Goal: Task Accomplishment & Management: Use online tool/utility

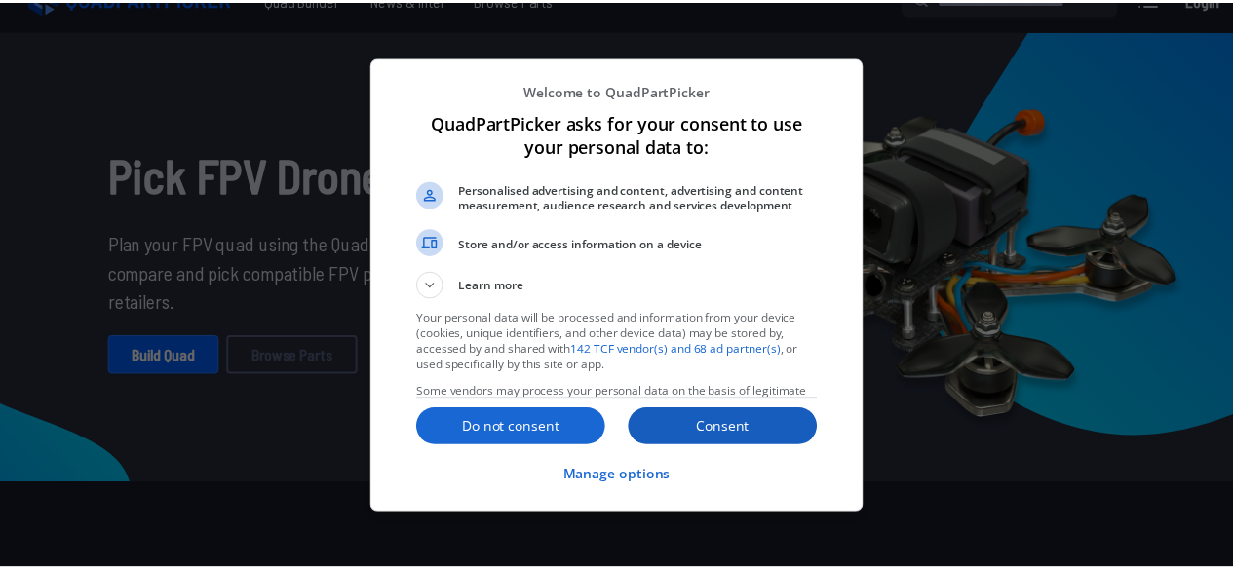
scroll to position [32, 0]
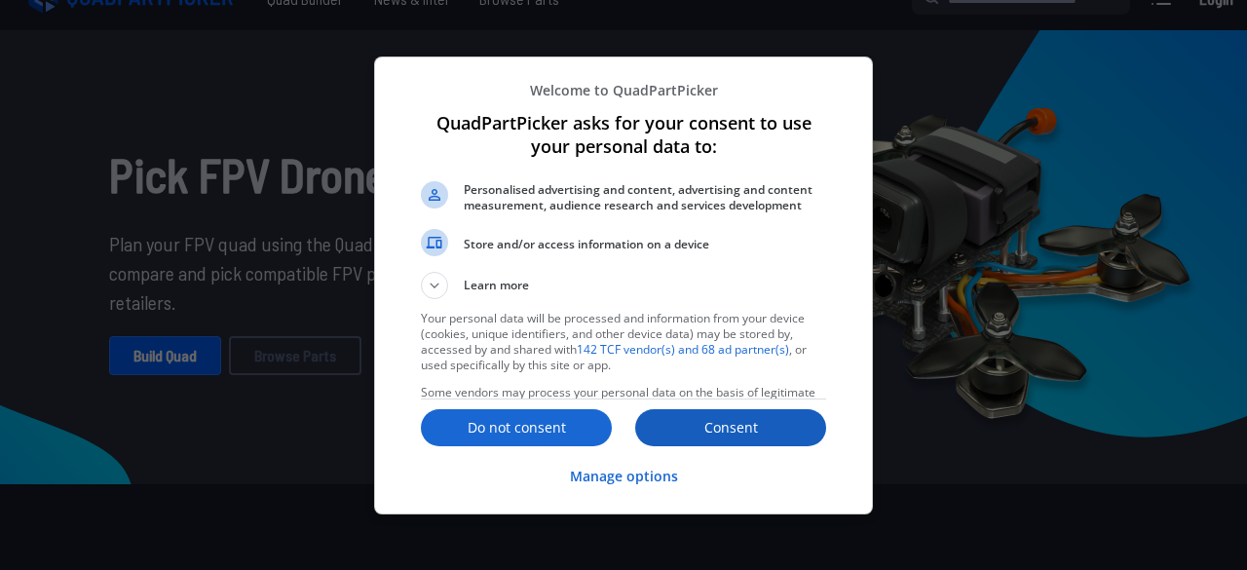
click at [734, 436] on p "Consent" at bounding box center [730, 427] width 191 height 19
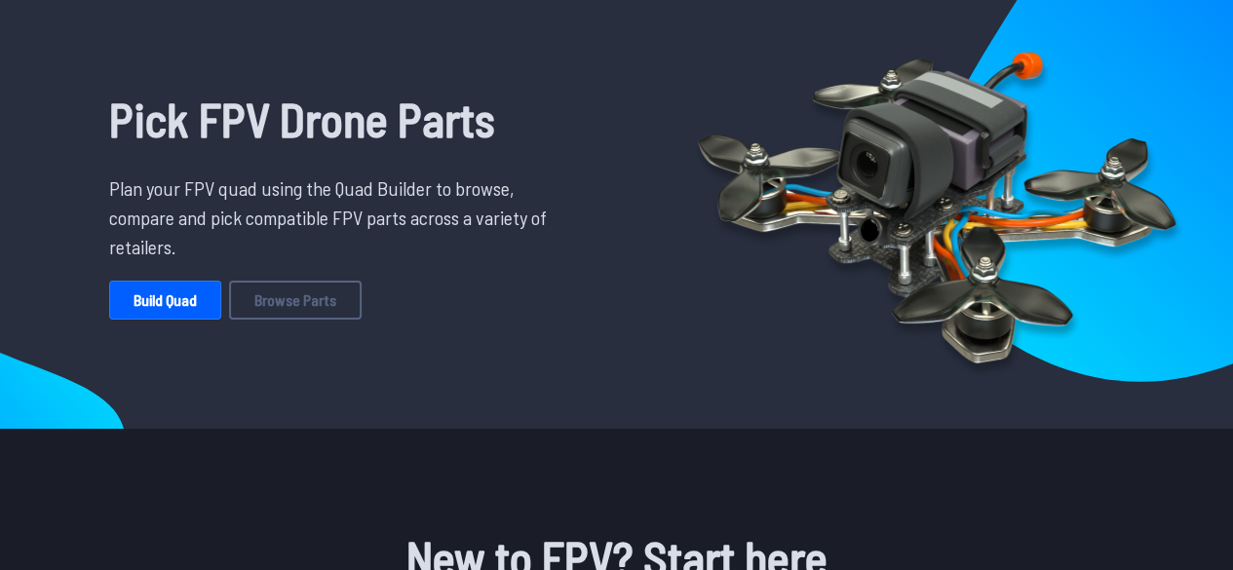
scroll to position [64, 0]
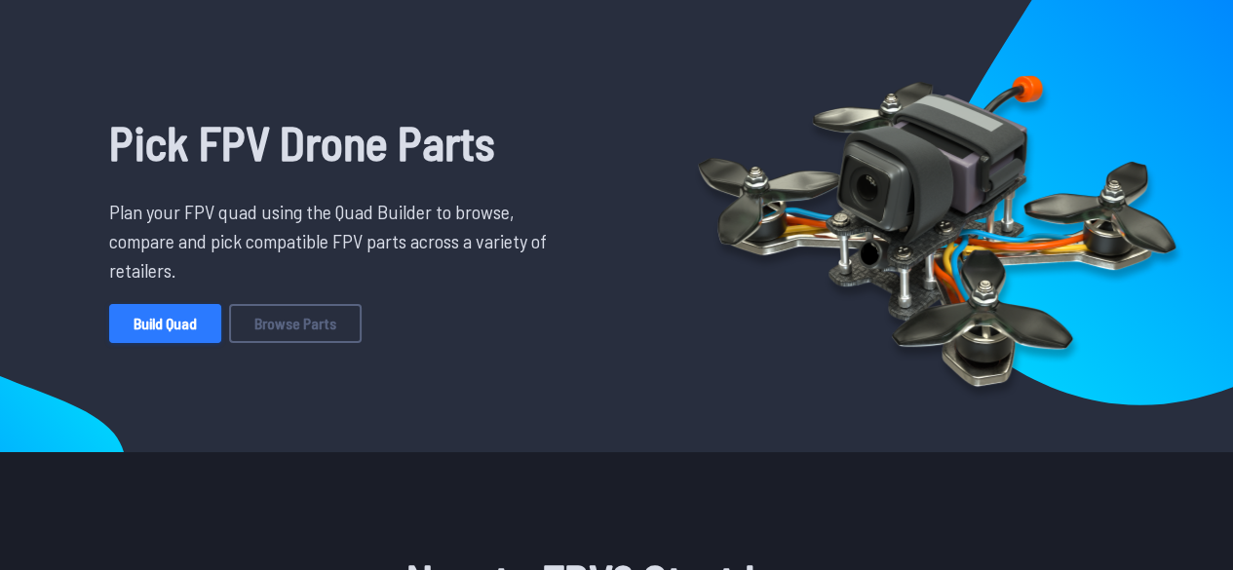
click at [186, 327] on link "Build Quad" at bounding box center [165, 323] width 112 height 39
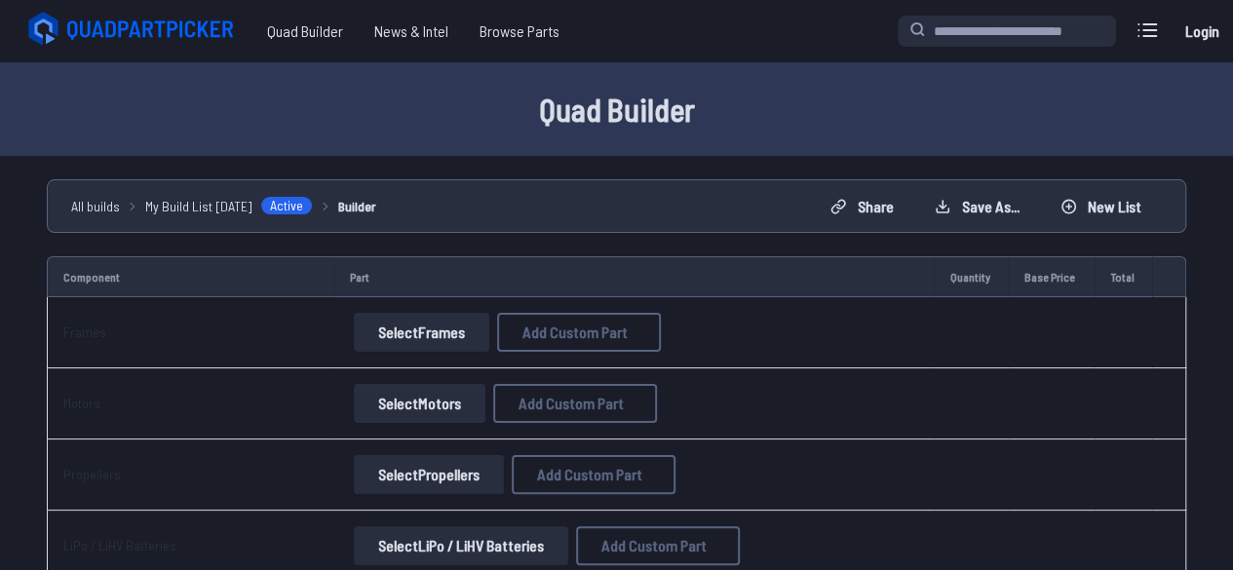
click at [473, 325] on button "Select Frames" at bounding box center [421, 332] width 135 height 39
click at [444, 326] on button "Select Frames" at bounding box center [421, 332] width 135 height 39
click at [532, 339] on span "Add Custom Part" at bounding box center [574, 332] width 105 height 16
select select "**********"
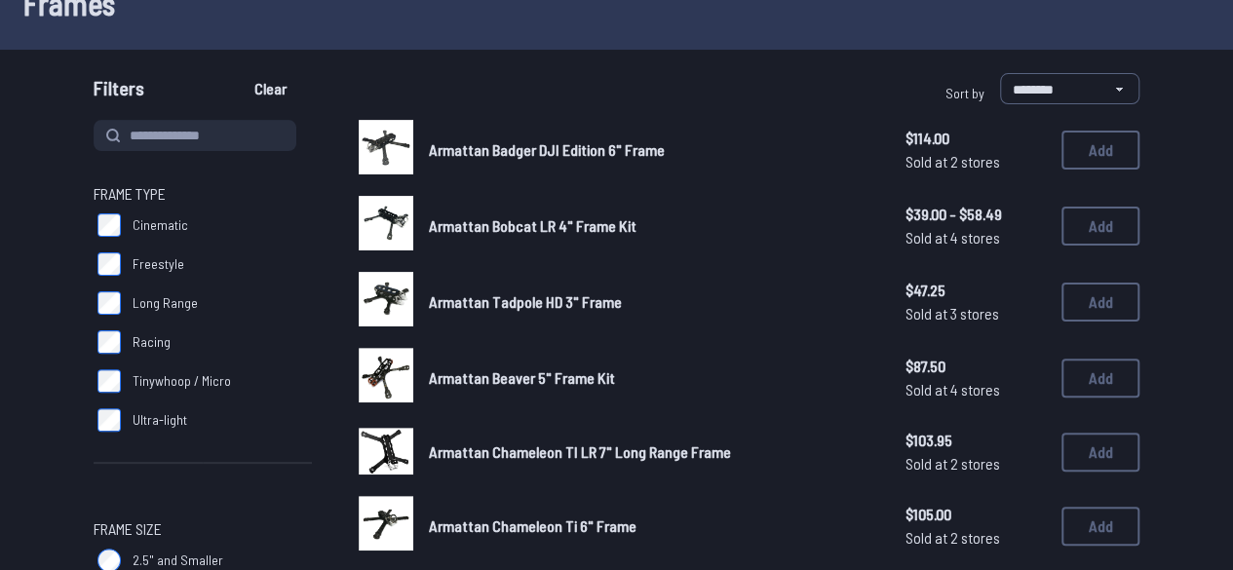
scroll to position [162, 0]
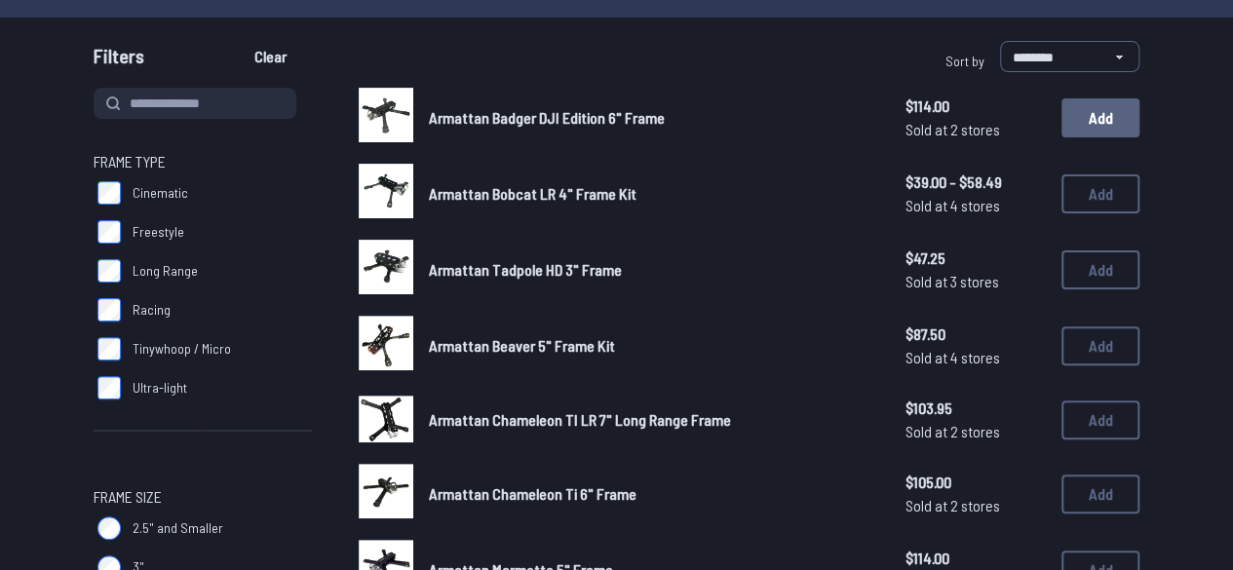
click at [1095, 135] on button "Add" at bounding box center [1100, 117] width 78 height 39
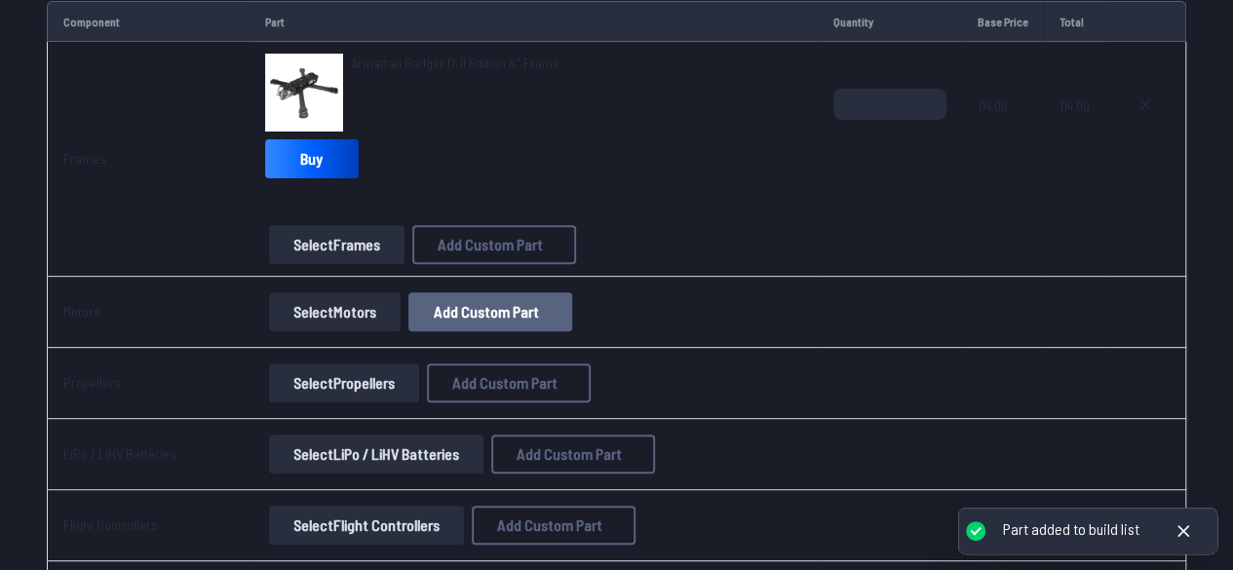
scroll to position [259, 0]
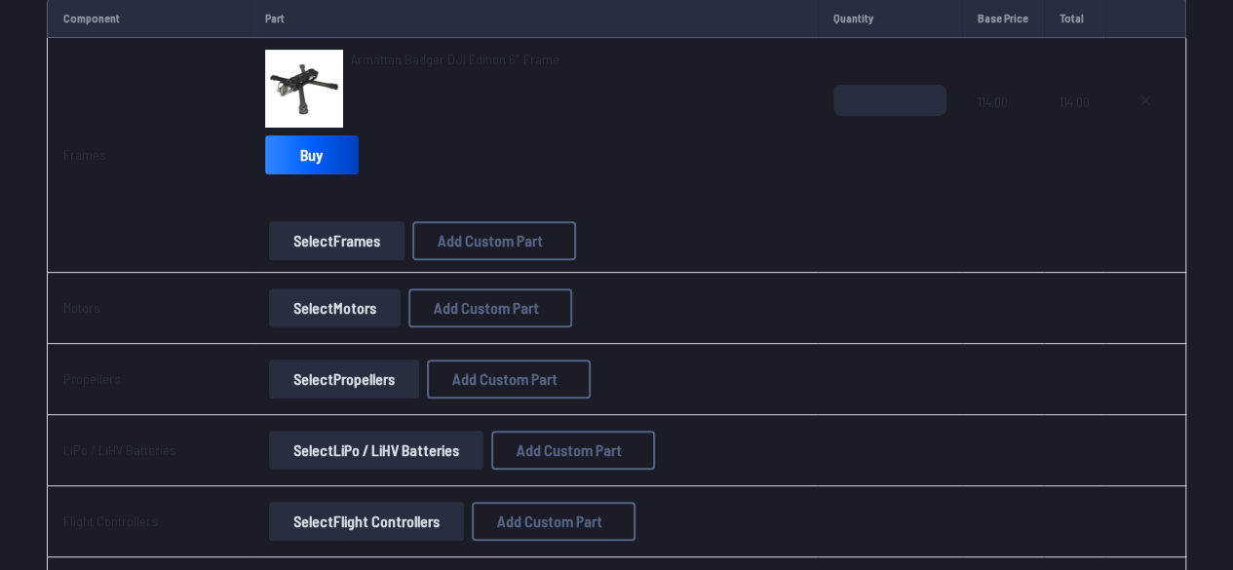
click at [322, 302] on button "Select Motors" at bounding box center [335, 307] width 132 height 39
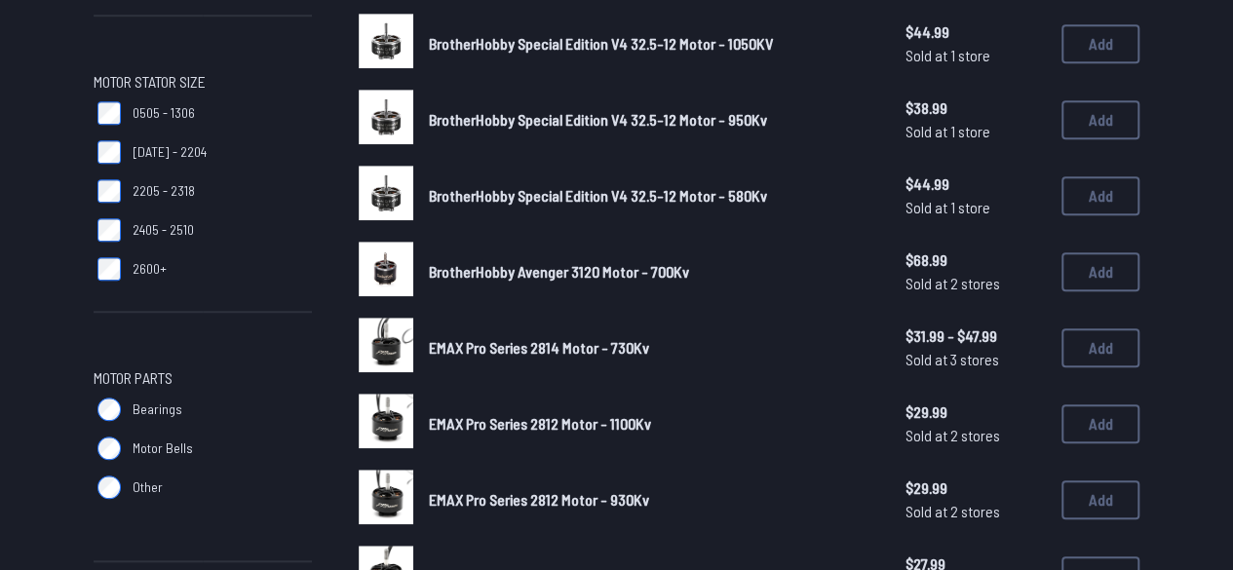
scroll to position [617, 0]
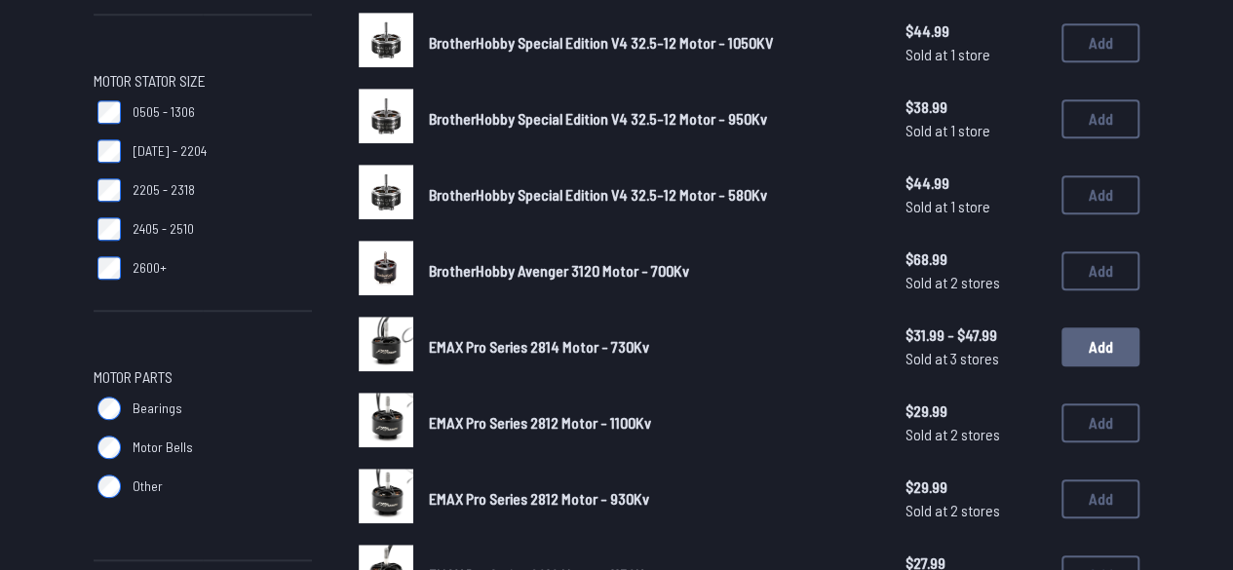
click at [1089, 352] on button "Add" at bounding box center [1100, 346] width 78 height 39
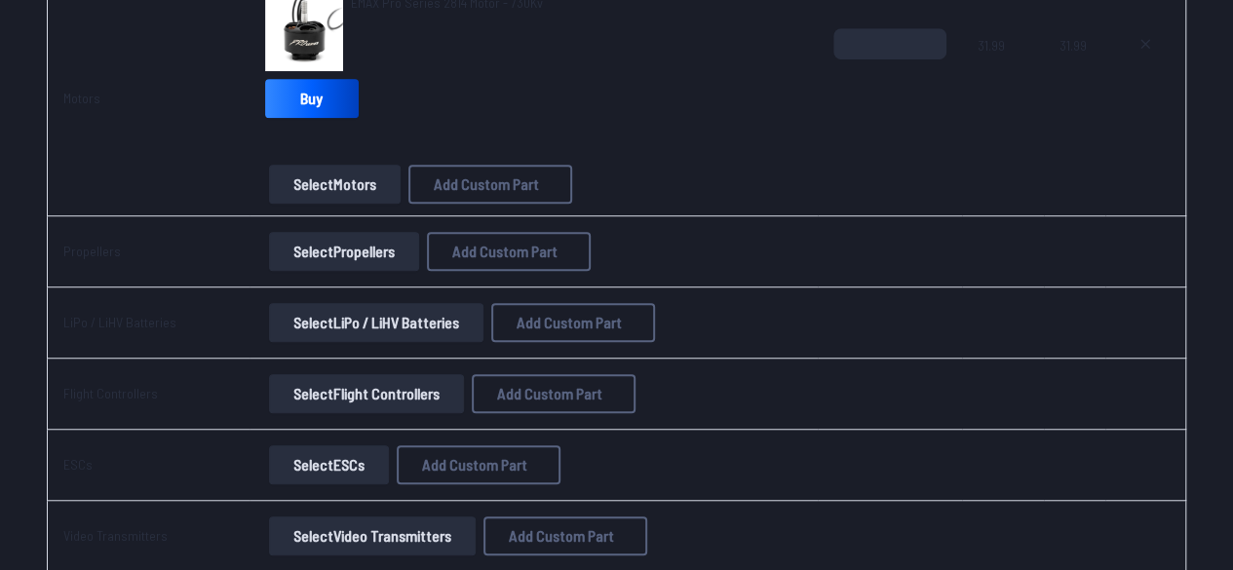
scroll to position [552, 0]
click at [380, 250] on button "Select Propellers" at bounding box center [344, 250] width 150 height 39
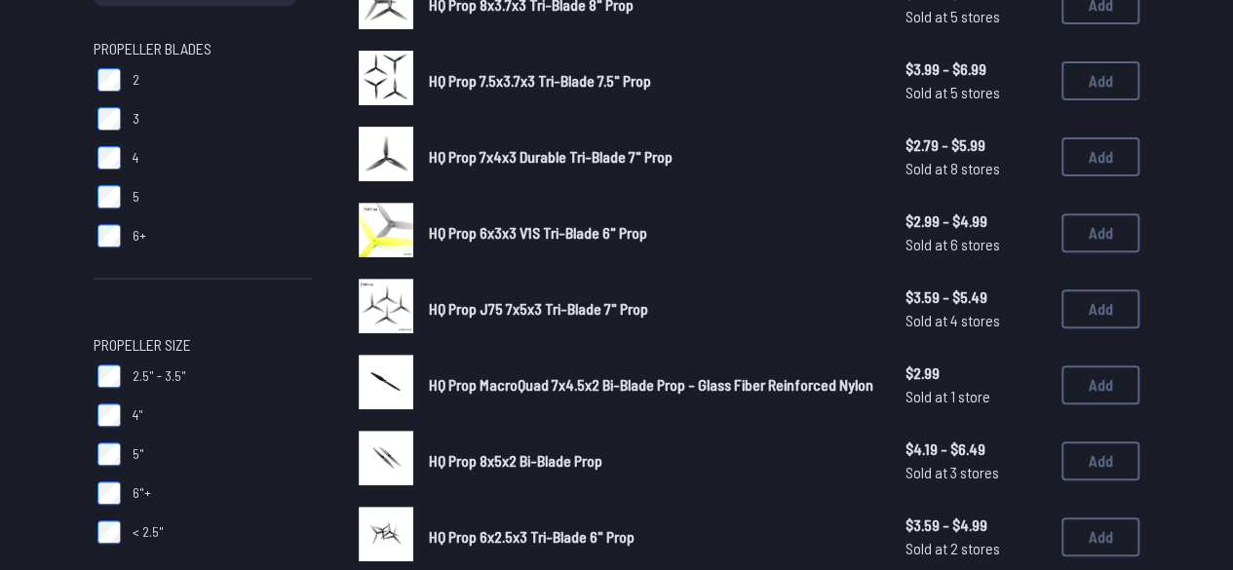
scroll to position [162, 0]
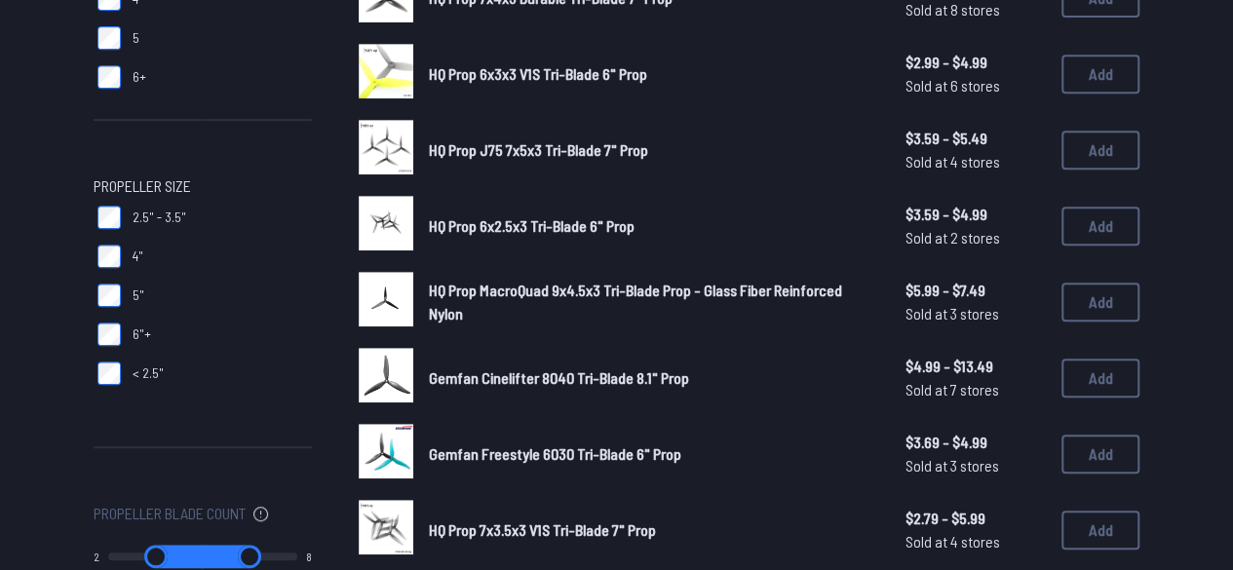
scroll to position [422, 0]
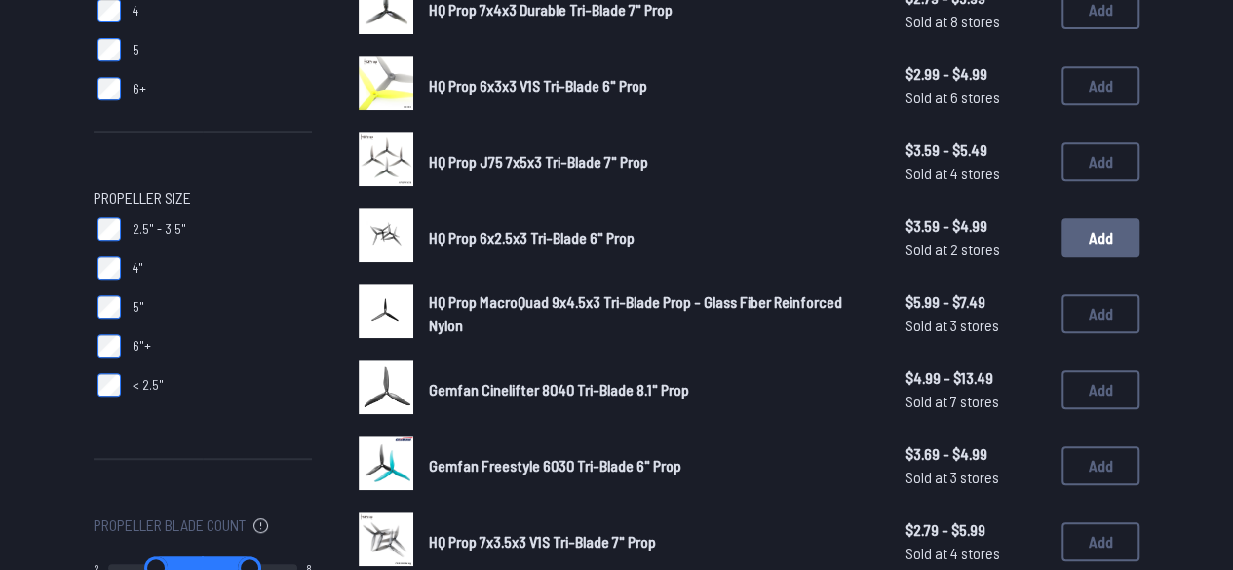
click at [1092, 232] on button "Add" at bounding box center [1100, 237] width 78 height 39
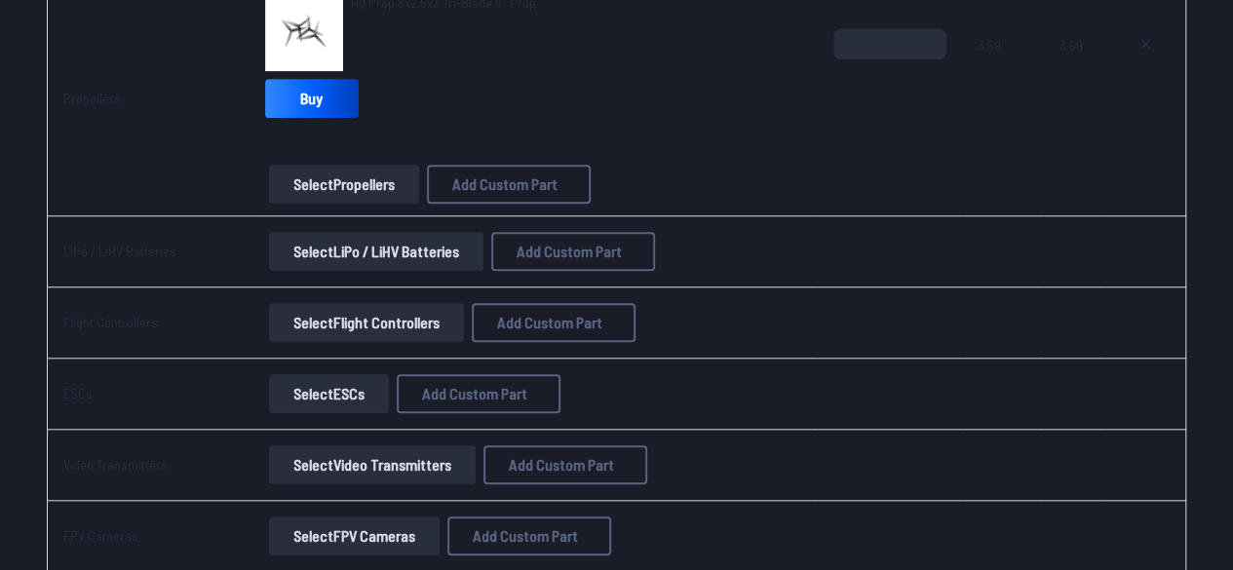
scroll to position [663, 0]
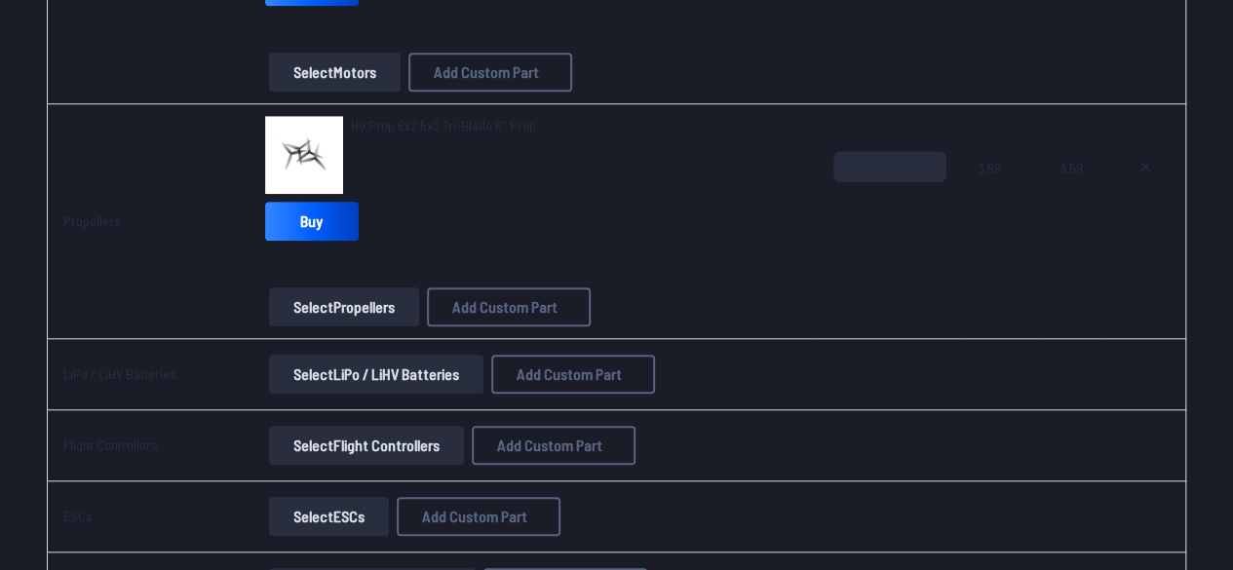
click at [343, 369] on button "Select LiPo / LiHV Batteries" at bounding box center [376, 374] width 214 height 39
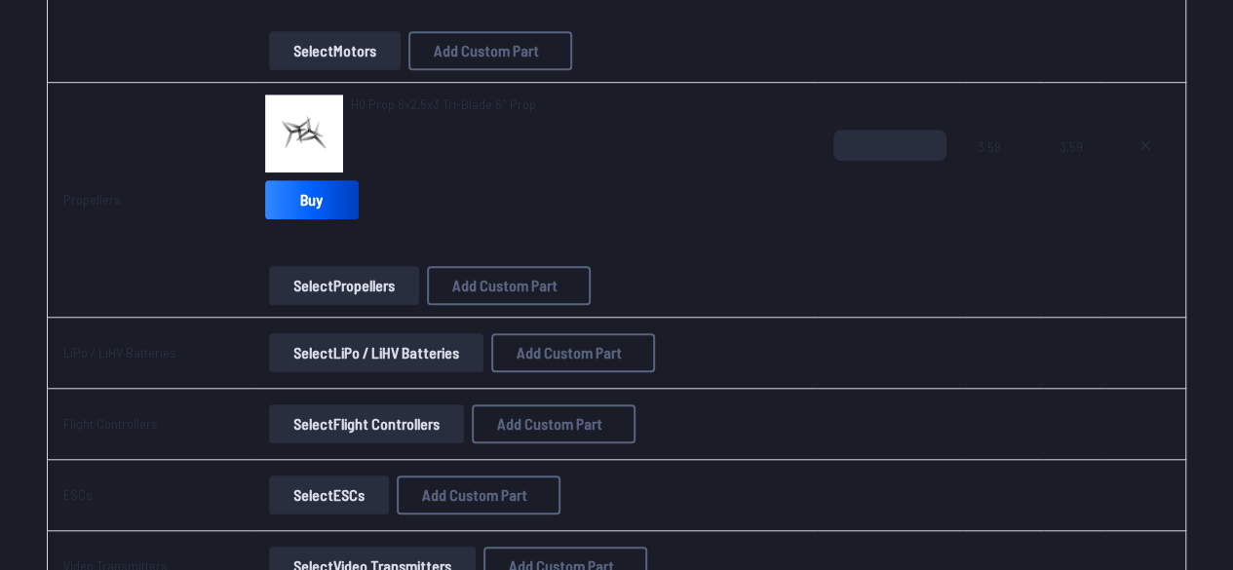
scroll to position [696, 0]
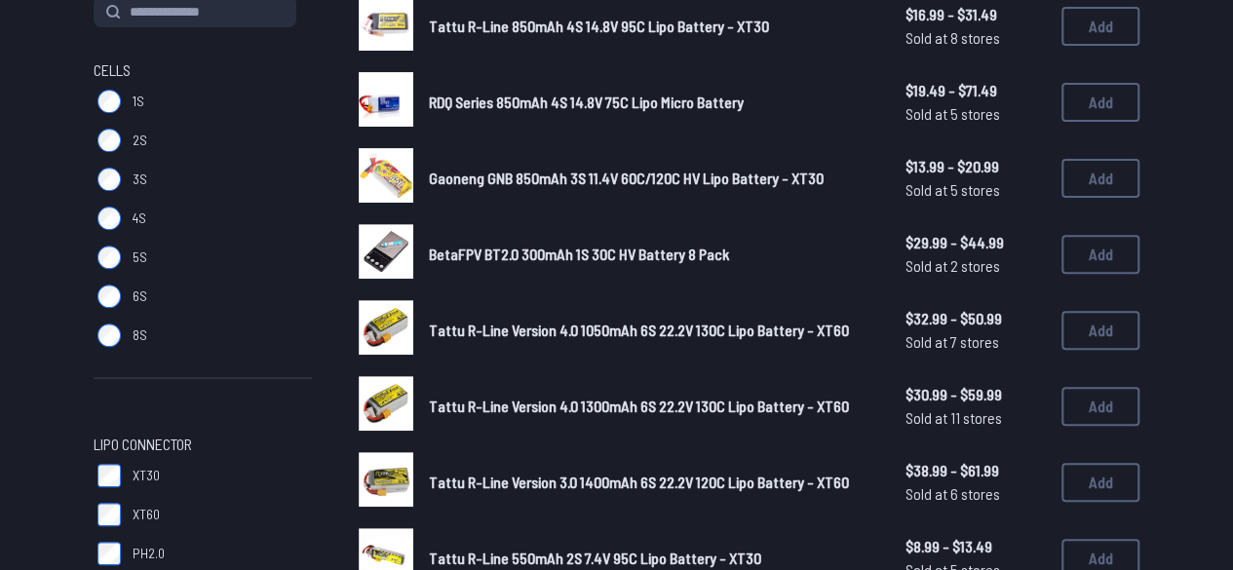
scroll to position [162, 0]
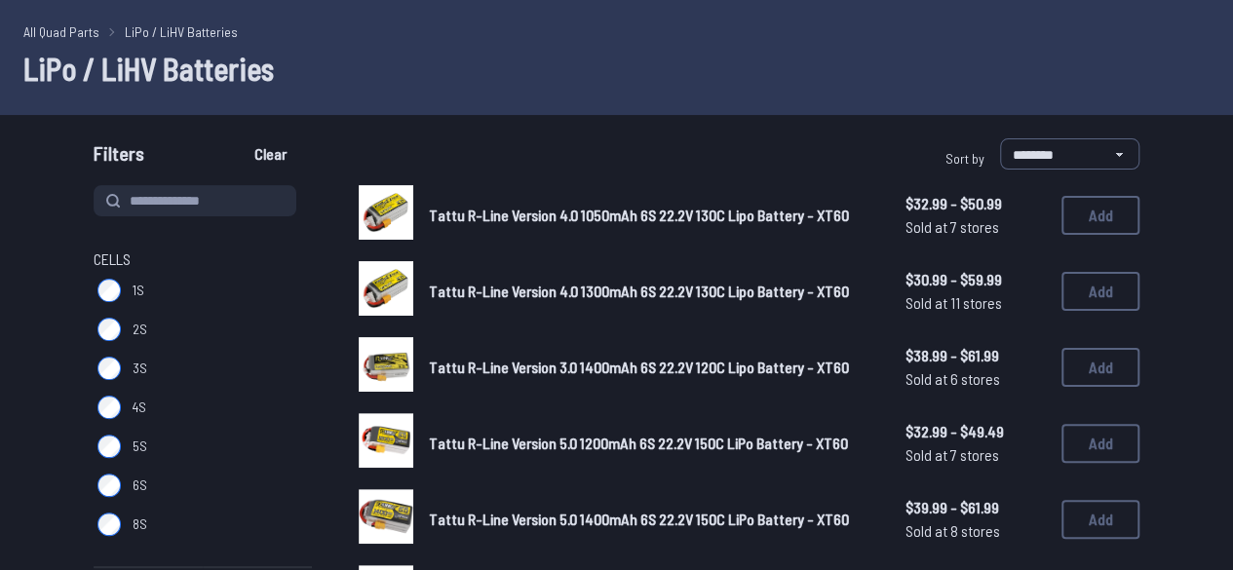
scroll to position [97, 0]
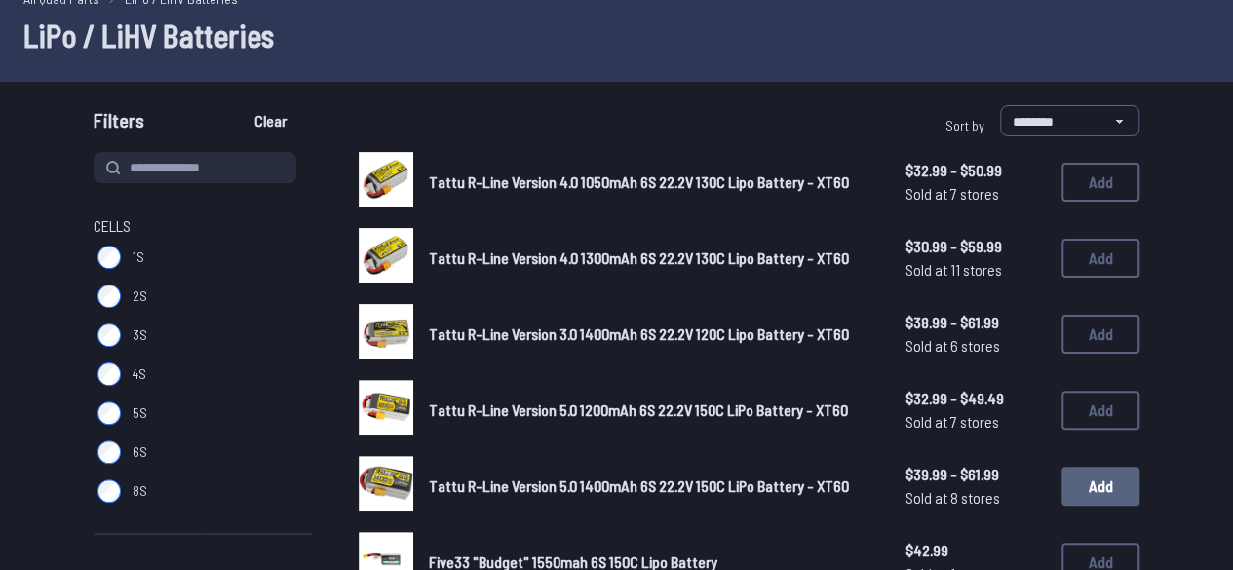
click at [1093, 484] on button "Add" at bounding box center [1100, 486] width 78 height 39
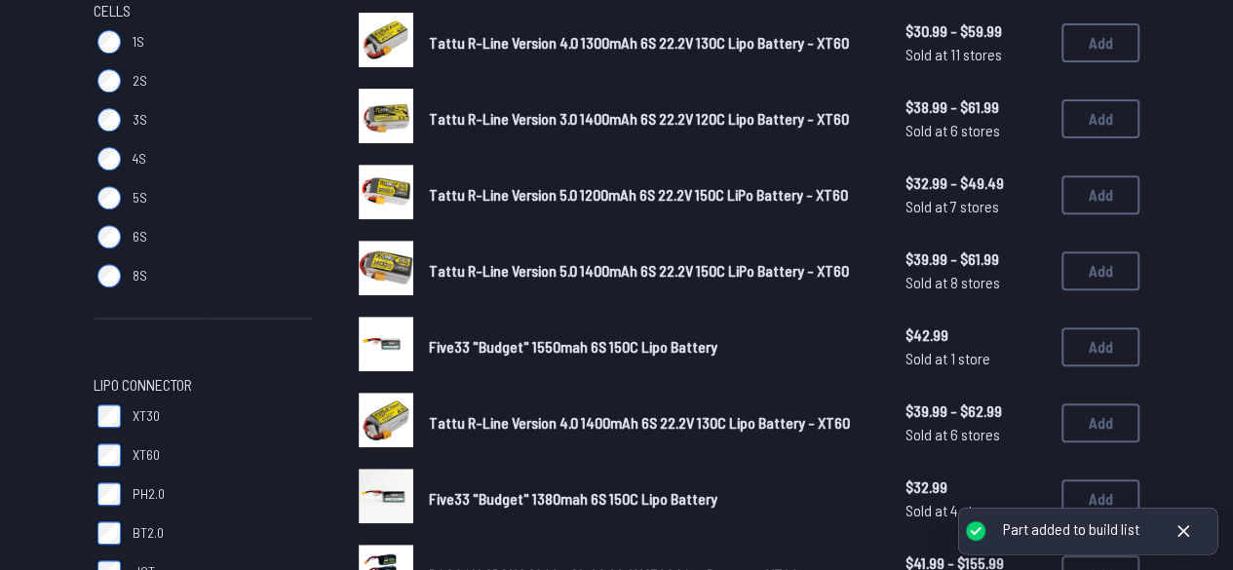
scroll to position [357, 0]
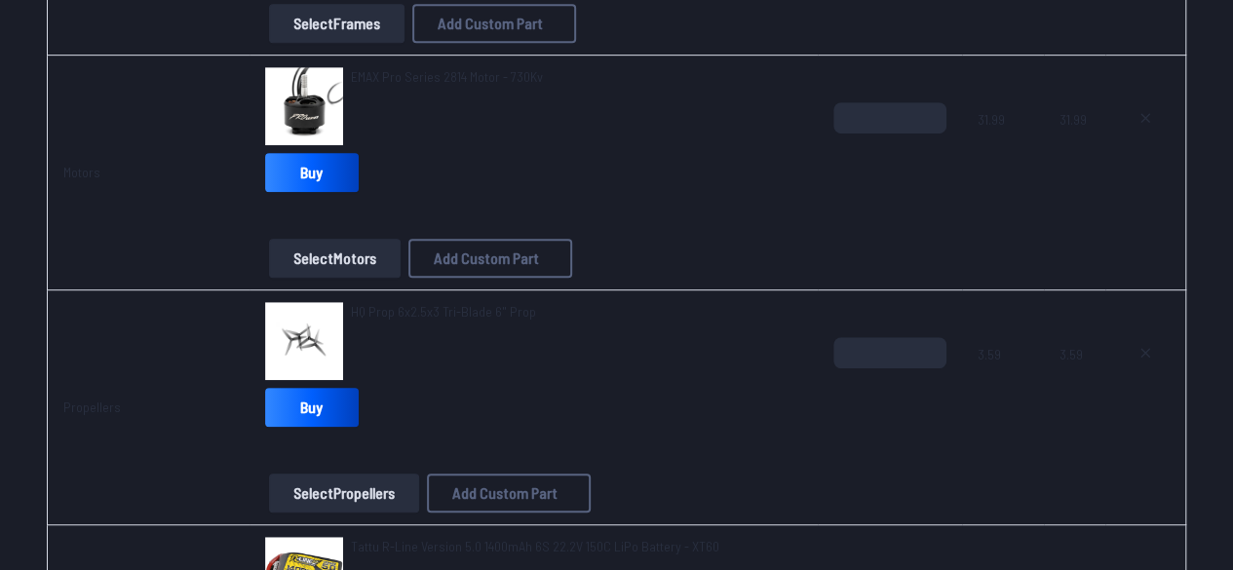
scroll to position [2646, 0]
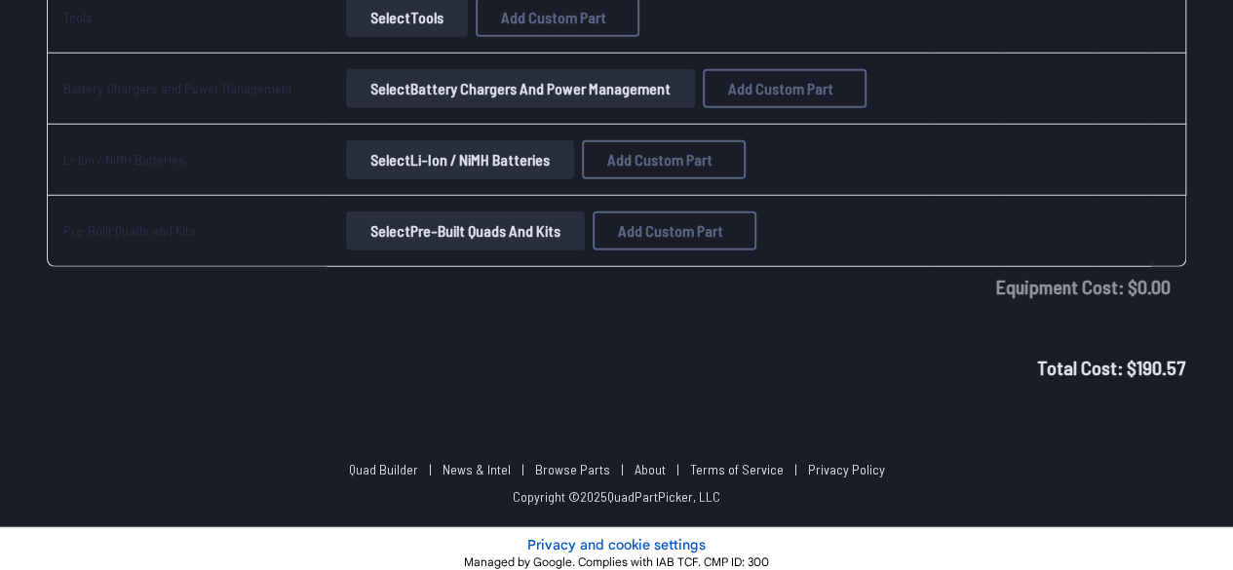
click at [552, 213] on button "Select Pre-Built Quads and Kits" at bounding box center [465, 230] width 239 height 39
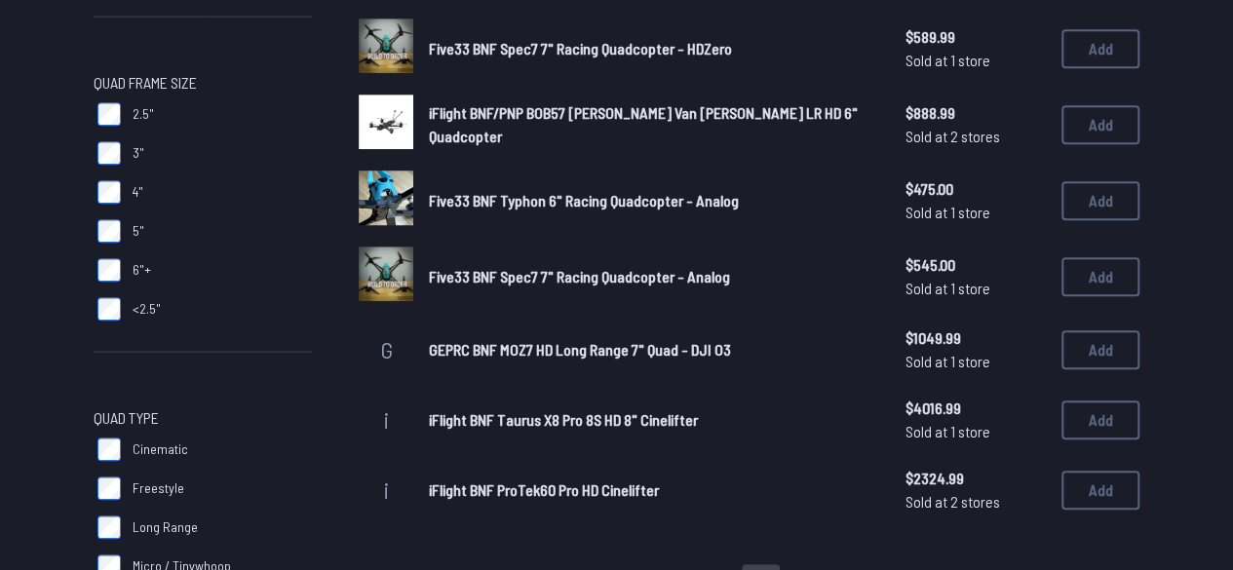
scroll to position [487, 0]
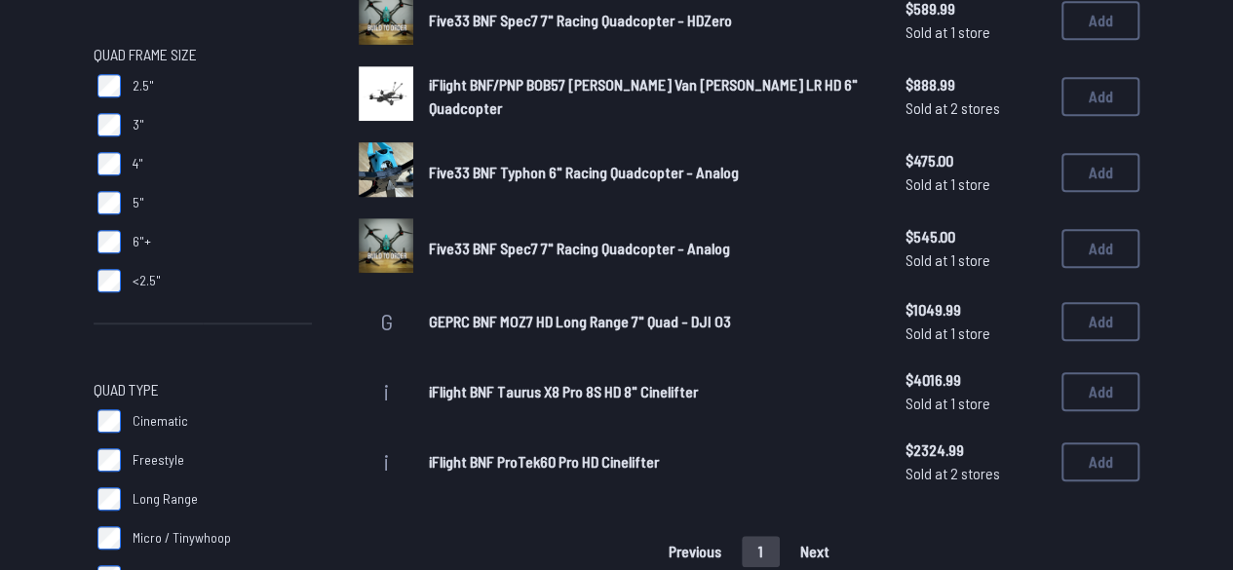
click at [545, 177] on span "Five33 BNF Typhon 6" Racing Quadcopter - Analog" at bounding box center [584, 172] width 310 height 19
click at [388, 175] on img at bounding box center [386, 169] width 55 height 73
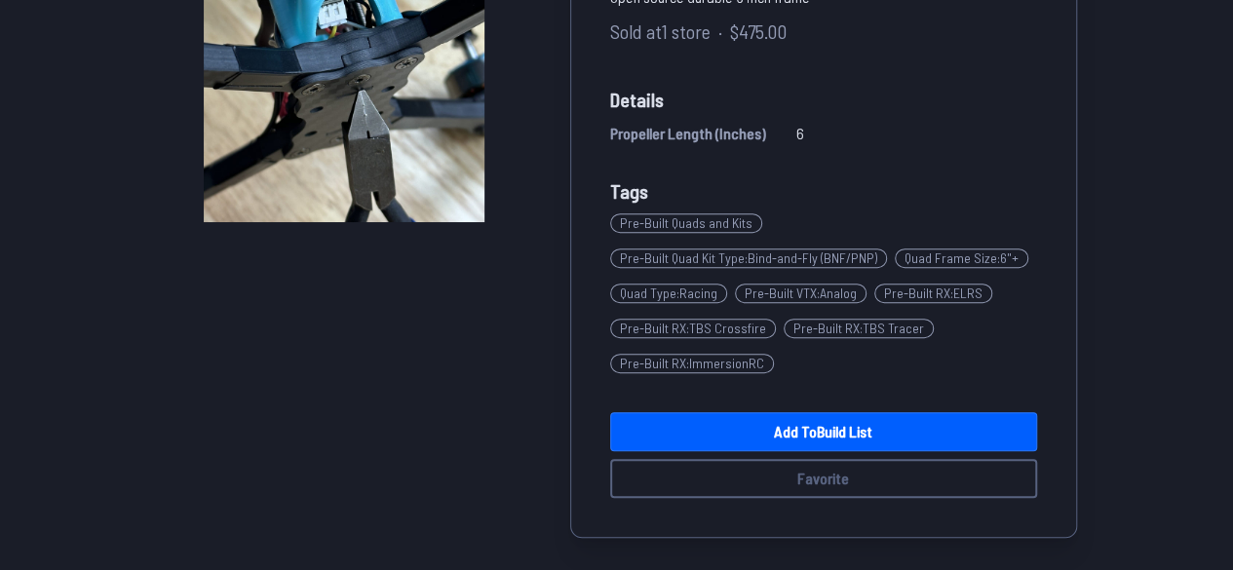
scroll to position [487, 0]
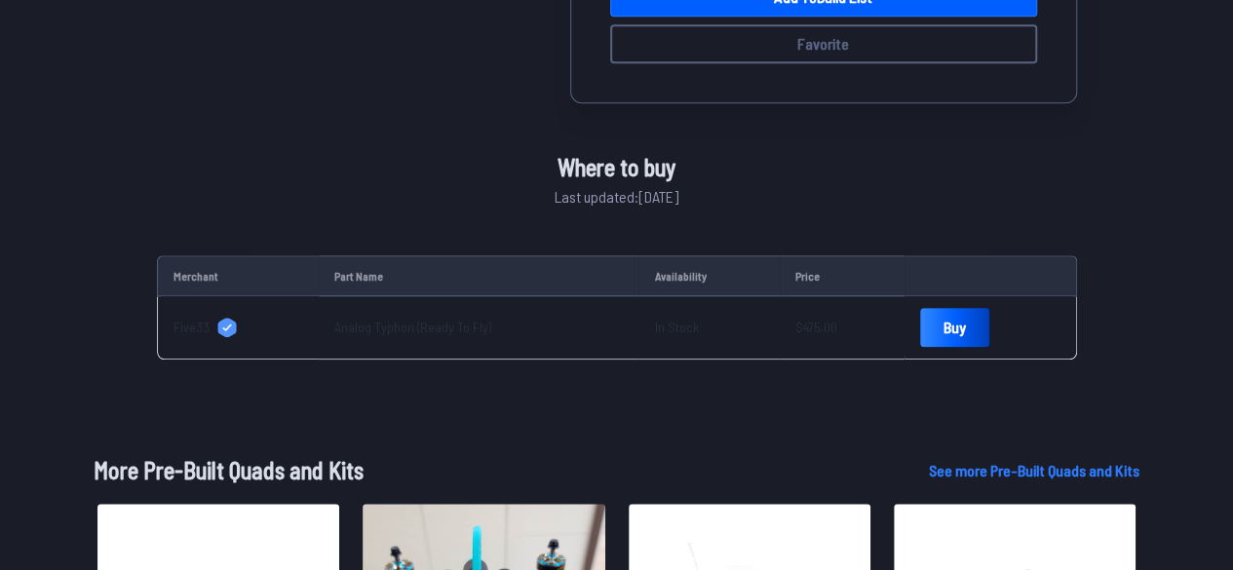
scroll to position [820, 0]
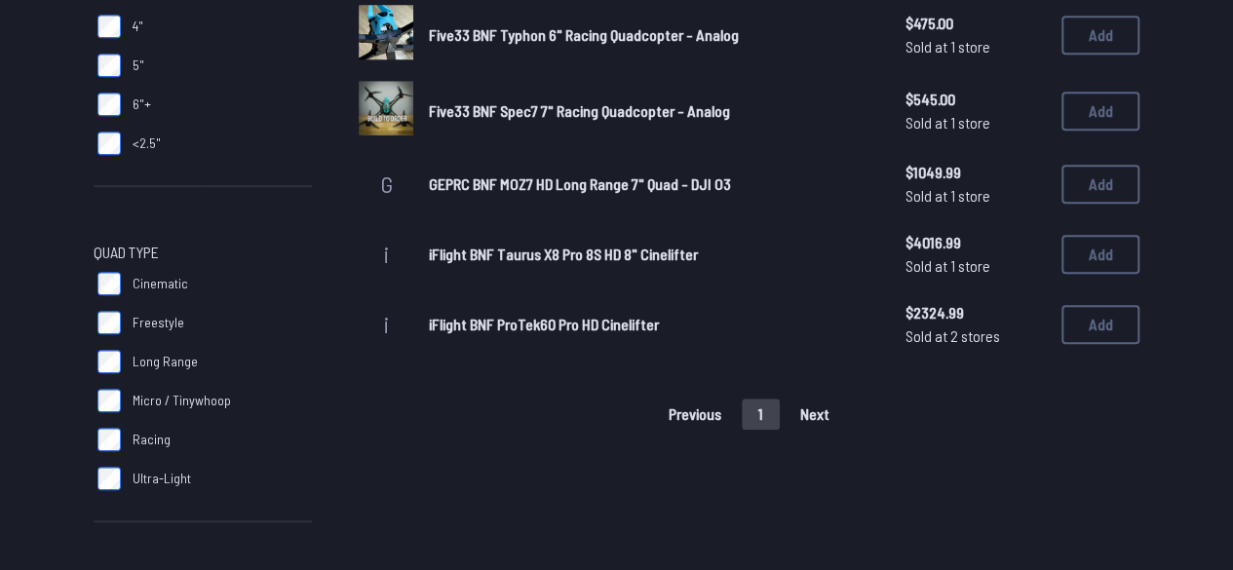
scroll to position [649, 0]
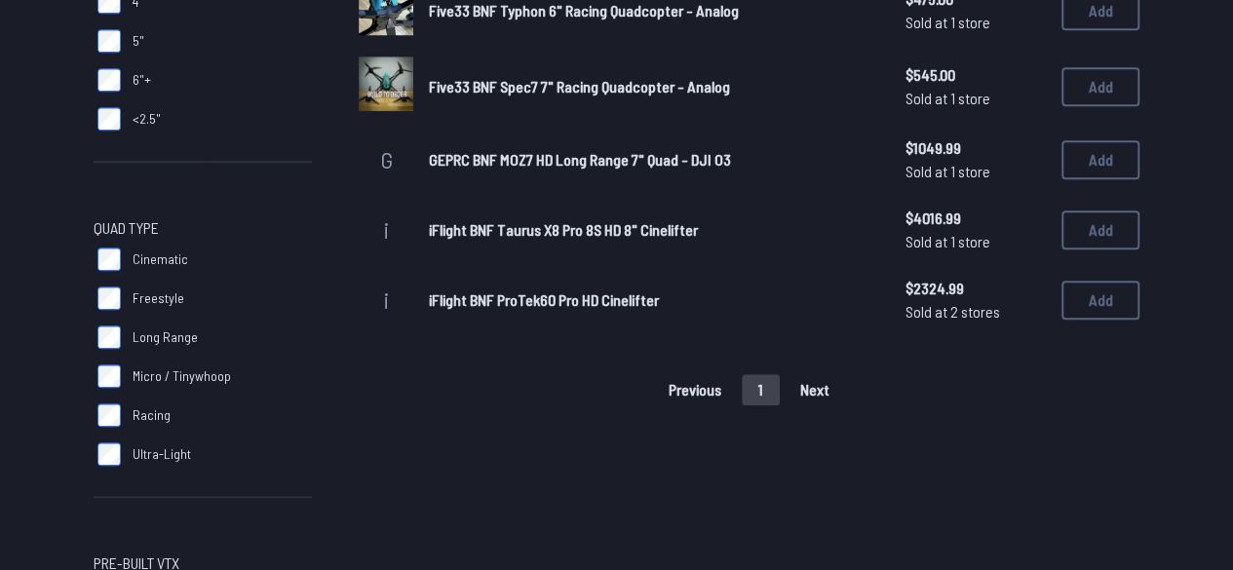
click at [798, 390] on div "Previous 1 Next" at bounding box center [749, 389] width 781 height 31
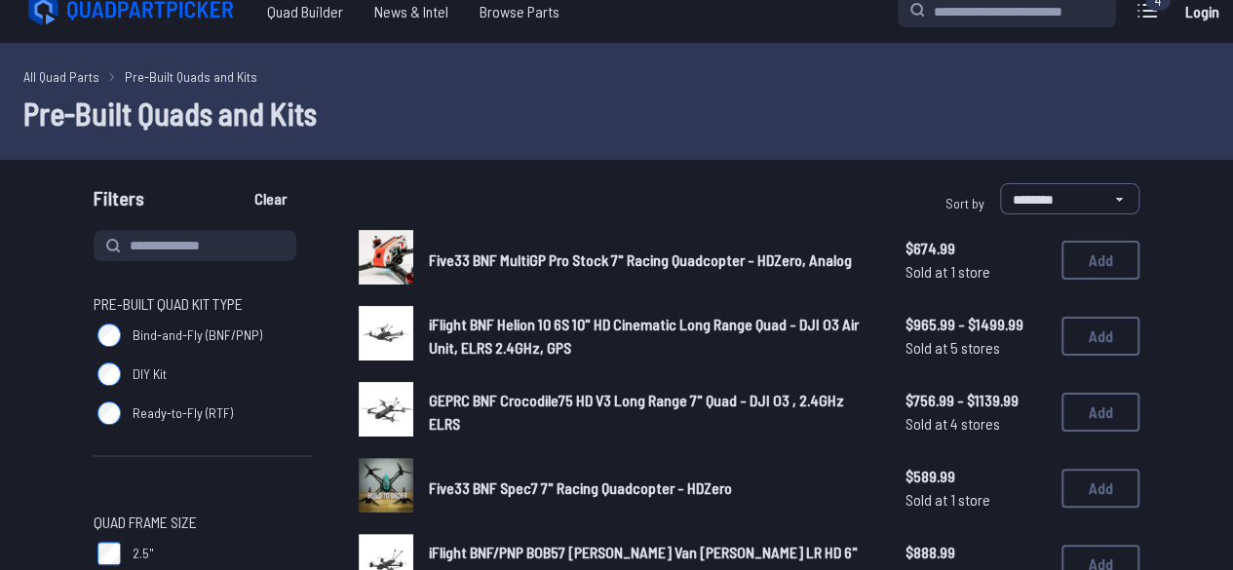
scroll to position [0, 0]
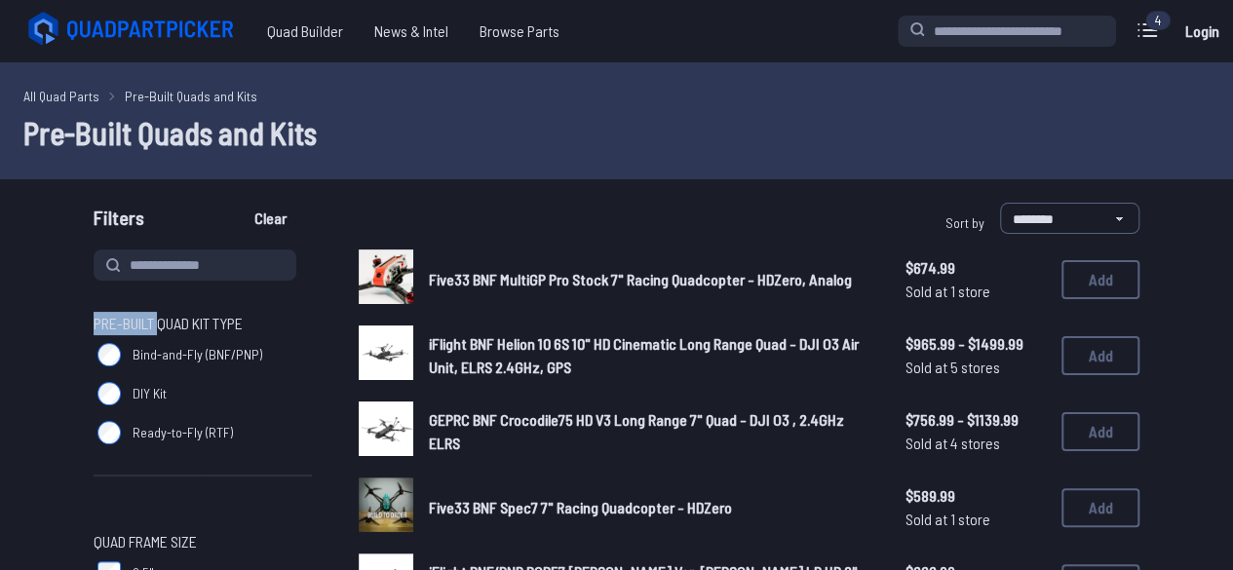
drag, startPoint x: 94, startPoint y: 315, endPoint x: 160, endPoint y: 326, distance: 67.3
click at [160, 326] on span "Pre-Built Quad Kit Type" at bounding box center [168, 323] width 149 height 23
copy span "Pre-Built"
